Goal: Navigation & Orientation: Find specific page/section

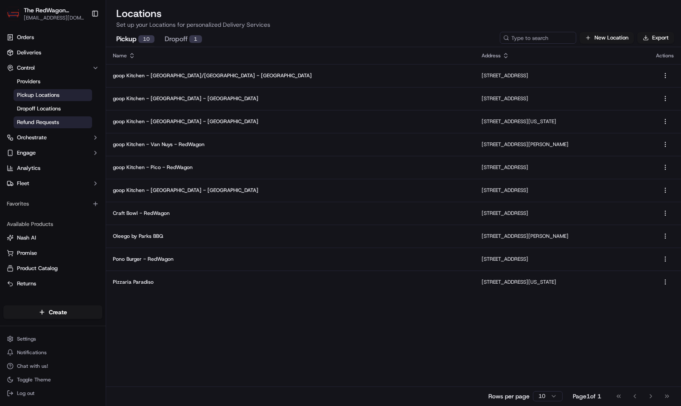
click at [37, 121] on span "Refund Requests" at bounding box center [38, 122] width 42 height 8
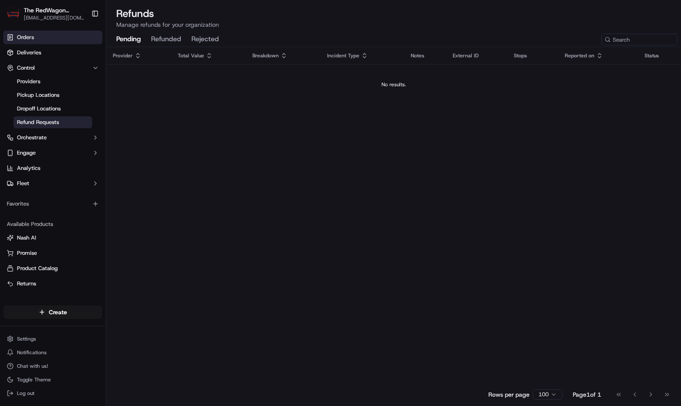
click at [29, 36] on span "Orders" at bounding box center [25, 38] width 17 height 8
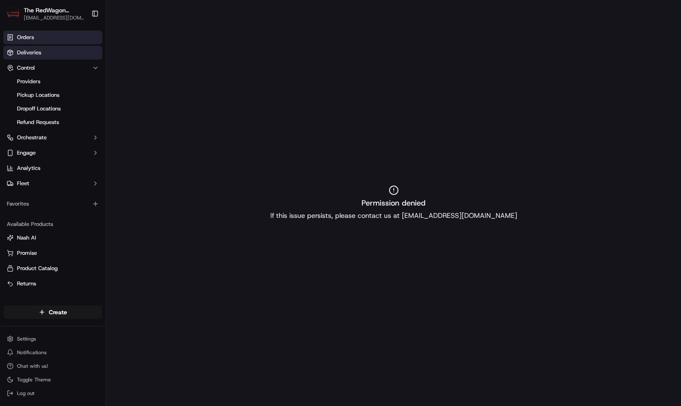
click at [34, 53] on span "Deliveries" at bounding box center [29, 53] width 24 height 8
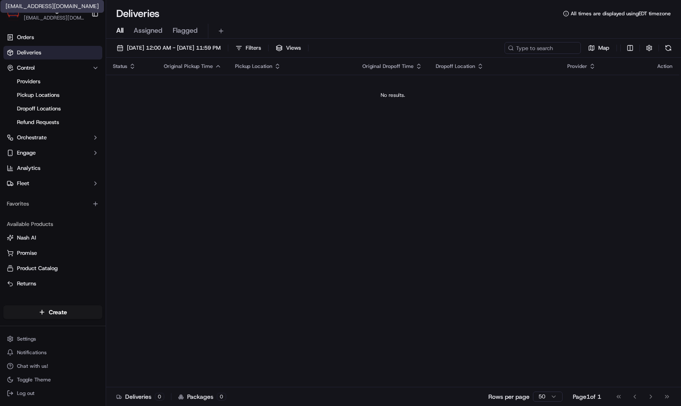
click at [53, 17] on span "[EMAIL_ADDRESS][DOMAIN_NAME]" at bounding box center [54, 17] width 61 height 7
click at [42, 81] on link "Providers" at bounding box center [53, 82] width 78 height 12
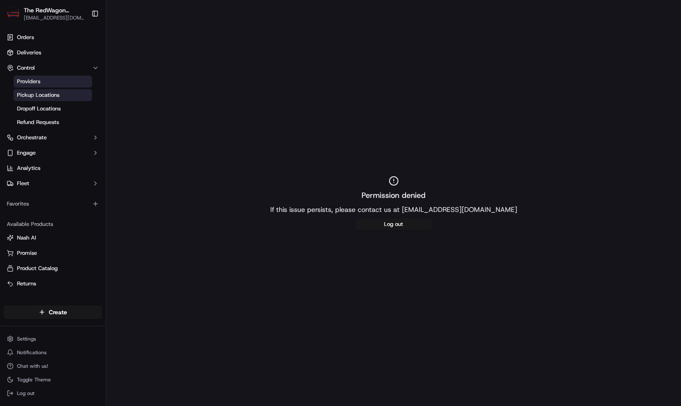
click at [46, 92] on span "Pickup Locations" at bounding box center [38, 95] width 42 height 8
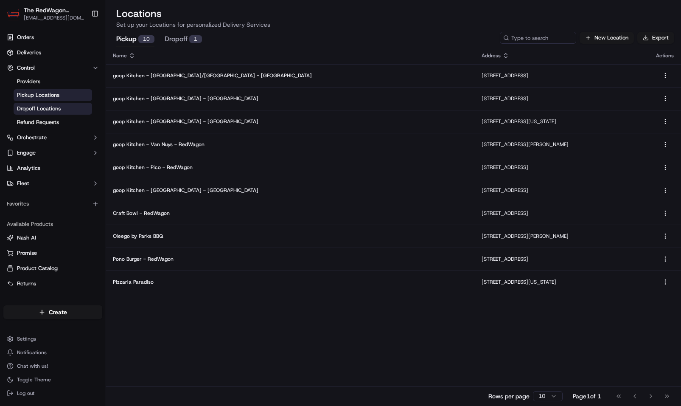
click at [44, 109] on span "Dropoff Locations" at bounding box center [39, 109] width 44 height 8
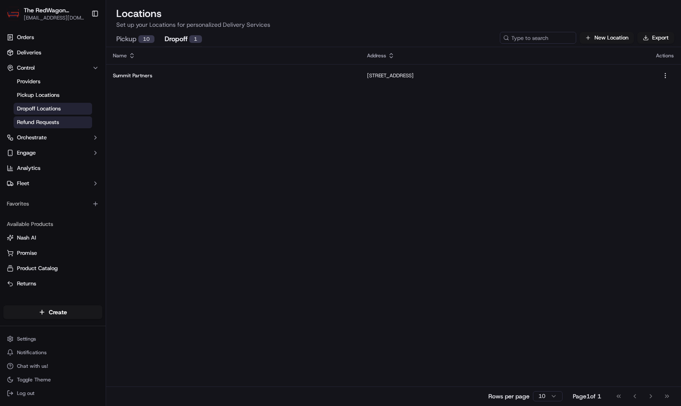
click at [42, 123] on span "Refund Requests" at bounding box center [38, 122] width 42 height 8
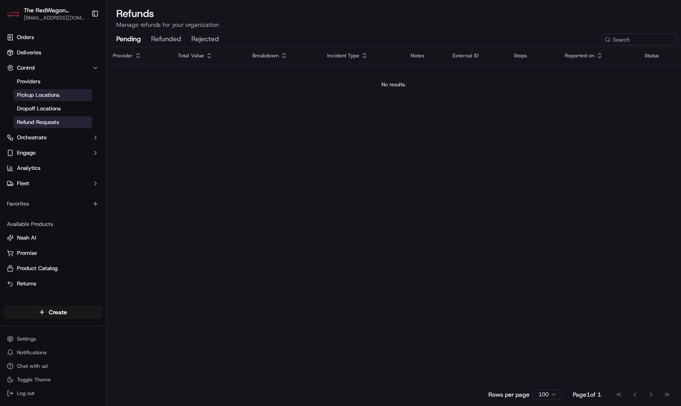
click at [42, 95] on span "Pickup Locations" at bounding box center [38, 95] width 42 height 8
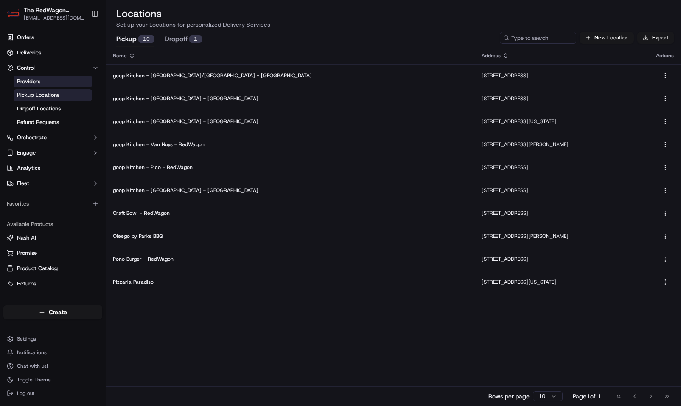
click at [35, 82] on span "Providers" at bounding box center [28, 82] width 23 height 8
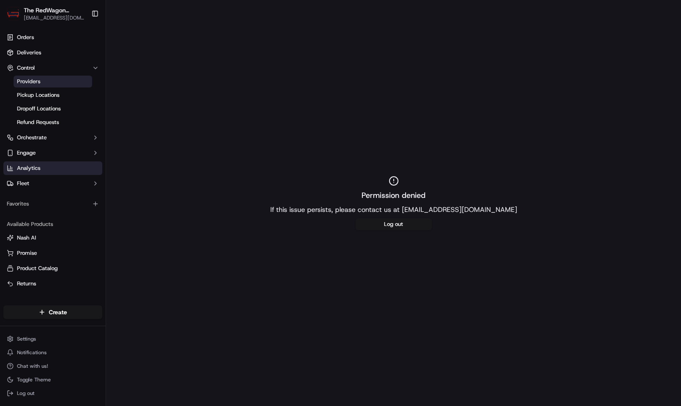
click at [34, 167] on span "Analytics" at bounding box center [28, 168] width 23 height 8
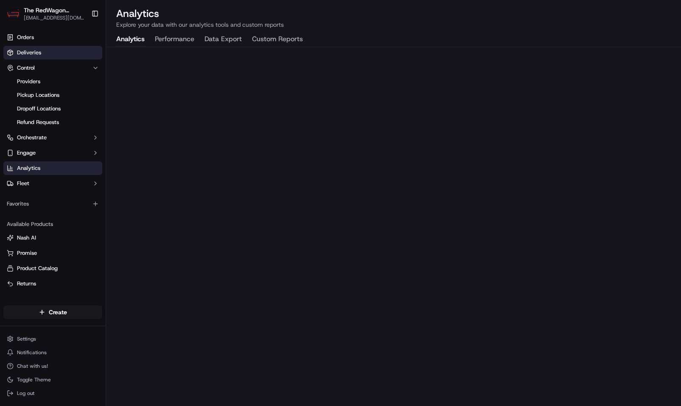
click at [30, 53] on span "Deliveries" at bounding box center [29, 53] width 24 height 8
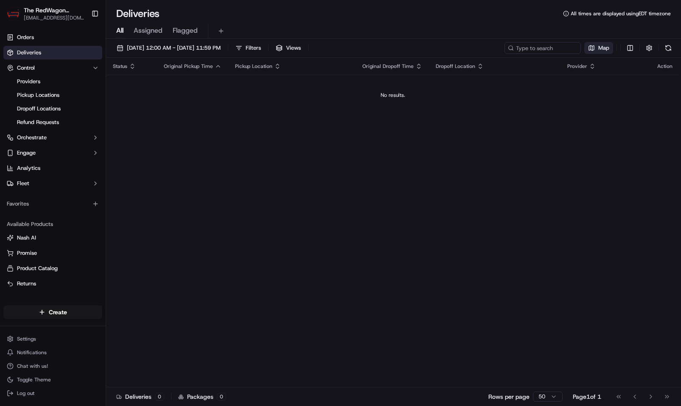
click at [604, 50] on span "Map" at bounding box center [603, 48] width 11 height 8
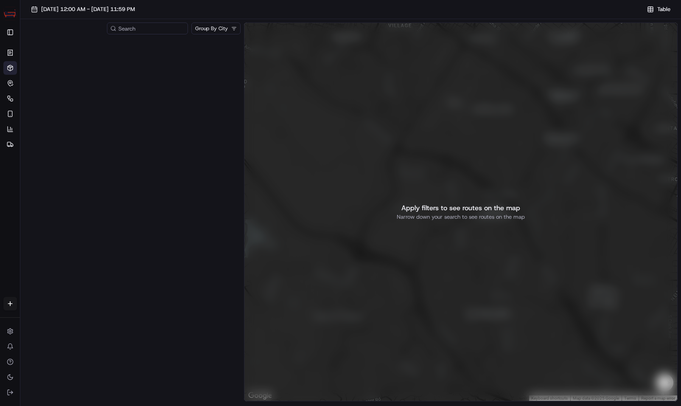
click at [186, 126] on div at bounding box center [132, 220] width 217 height 365
click at [236, 27] on html "The RedWagon Delivers [EMAIL_ADDRESS][DOMAIN_NAME] Toggle Sidebar Orders Delive…" at bounding box center [340, 203] width 681 height 406
click at [183, 102] on html "The RedWagon Delivers [EMAIL_ADDRESS][DOMAIN_NAME] Toggle Sidebar Orders Delive…" at bounding box center [340, 203] width 681 height 406
click at [12, 31] on button "Toggle Sidebar" at bounding box center [10, 32] width 14 height 14
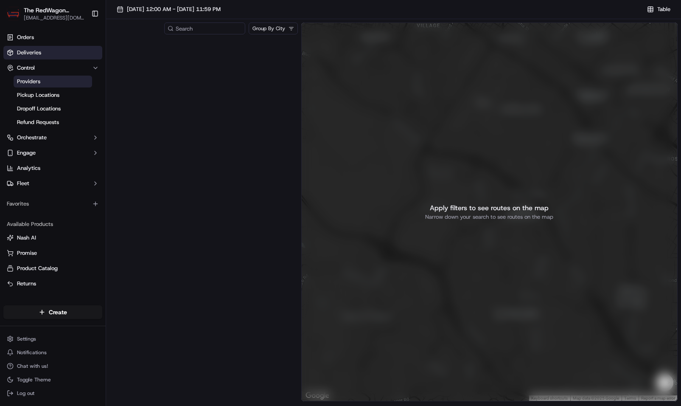
click at [45, 78] on link "Providers" at bounding box center [53, 82] width 78 height 12
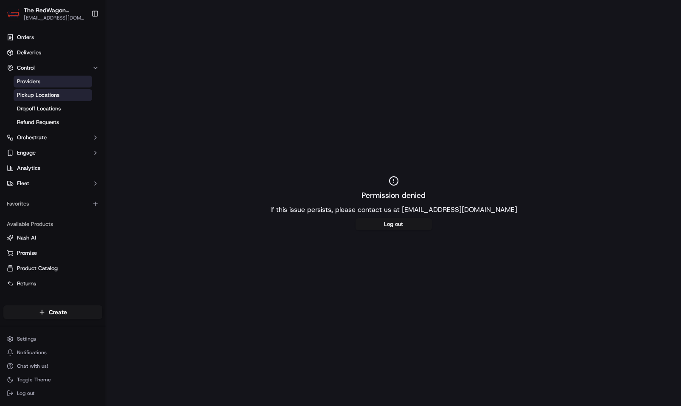
click at [49, 94] on span "Pickup Locations" at bounding box center [38, 95] width 42 height 8
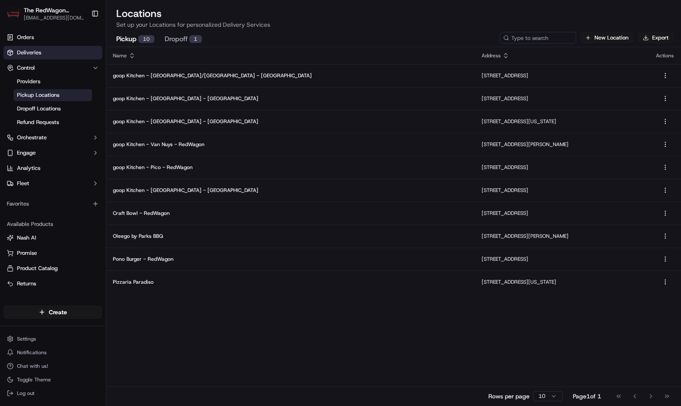
click at [37, 56] on span "Deliveries" at bounding box center [29, 53] width 24 height 8
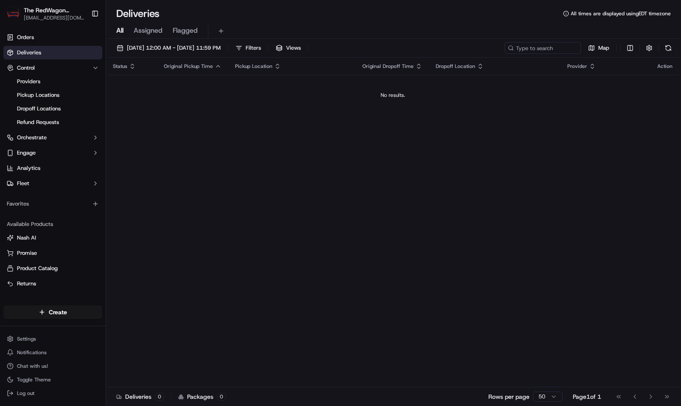
click at [362, 185] on div "Status Original Pickup Time Pickup Location Original Dropoff Time Dropoff Locat…" at bounding box center [392, 222] width 573 height 329
